Goal: Find specific page/section: Find specific page/section

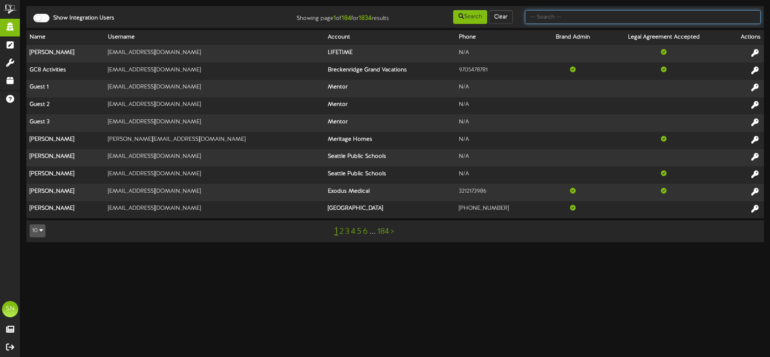
click at [545, 17] on input "text" at bounding box center [643, 17] width 236 height 14
type input "es solar"
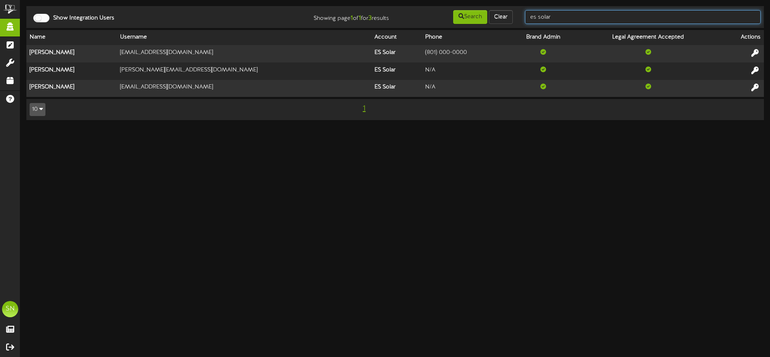
click at [559, 19] on input "es solar" at bounding box center [643, 17] width 236 height 14
drag, startPoint x: 557, startPoint y: 17, endPoint x: 520, endPoint y: 15, distance: 37.4
click at [520, 15] on div "es solar" at bounding box center [643, 16] width 248 height 15
type input "w"
type input "O"
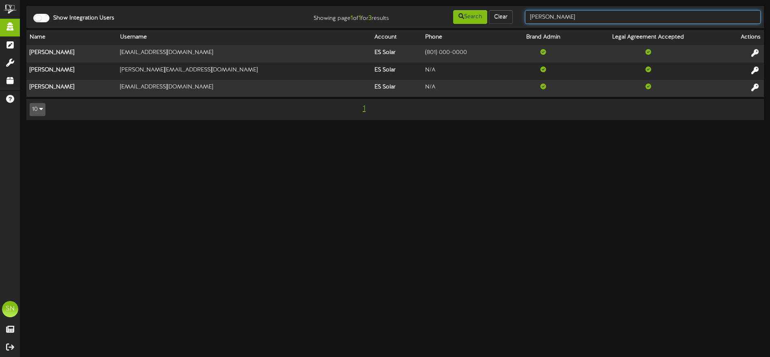
type input "[PERSON_NAME]"
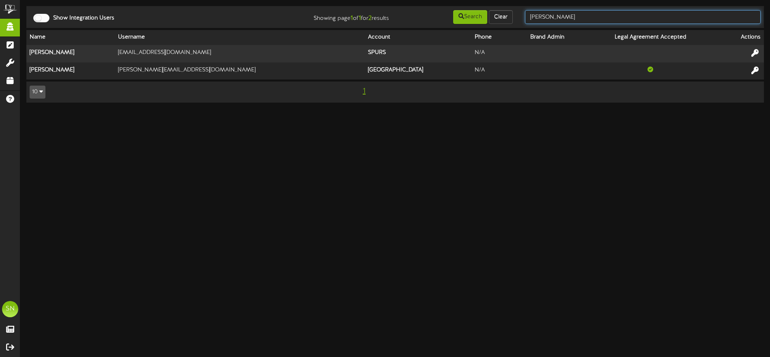
drag, startPoint x: 566, startPoint y: 15, endPoint x: 529, endPoint y: 18, distance: 36.6
click at [529, 18] on input "[PERSON_NAME]" at bounding box center [643, 17] width 236 height 14
